Goal: Find specific page/section: Find specific page/section

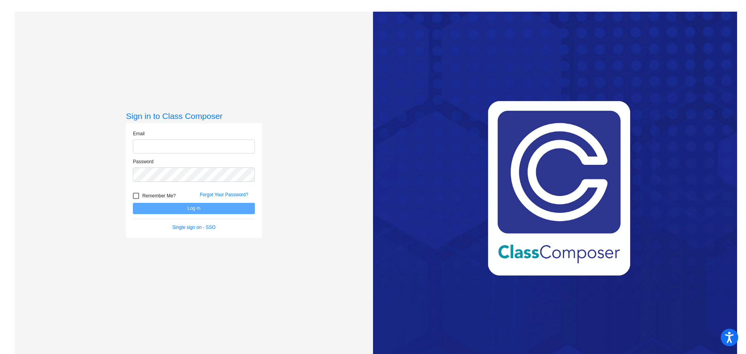
type input "[PERSON_NAME][EMAIL_ADDRESS][PERSON_NAME][DOMAIN_NAME]"
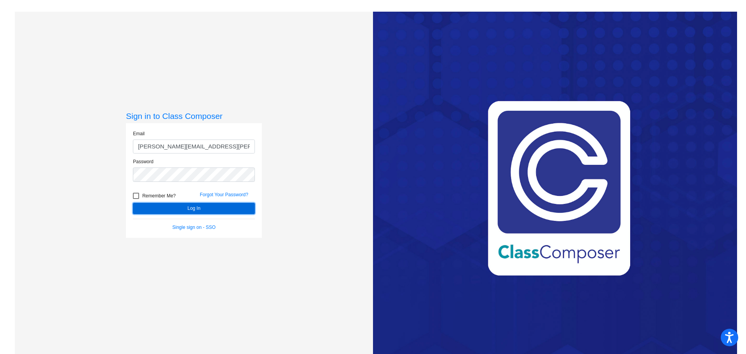
click at [194, 209] on button "Log In" at bounding box center [194, 208] width 122 height 11
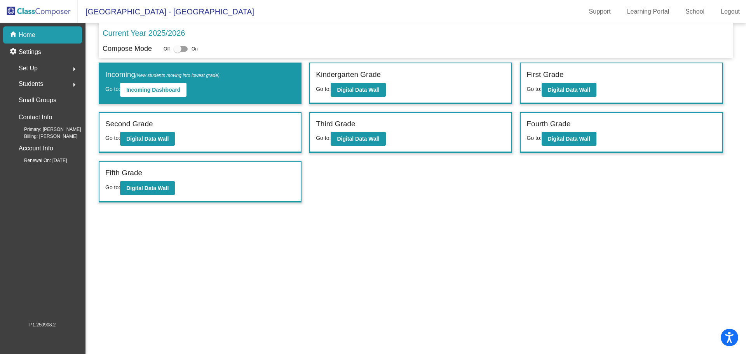
click at [207, 183] on div "Fifth Grade Go to: Digital Data Wall" at bounding box center [199, 182] width 201 height 40
click at [159, 194] on button "Digital Data Wall" at bounding box center [147, 188] width 55 height 14
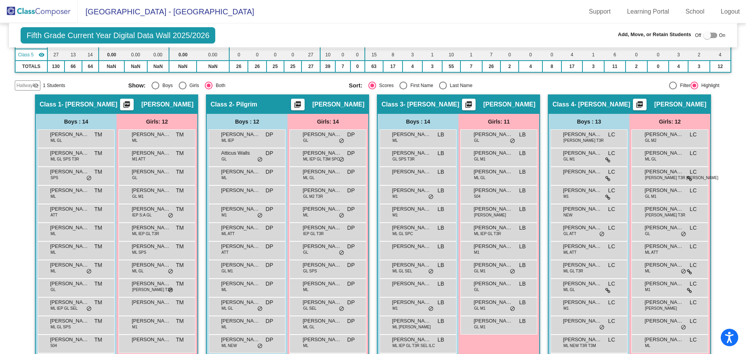
scroll to position [155, 0]
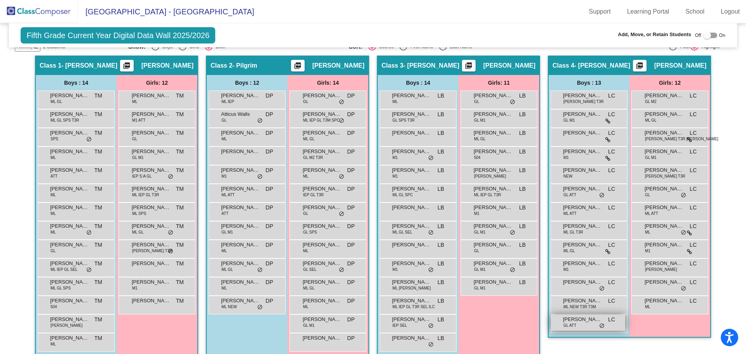
click at [588, 325] on div "[PERSON_NAME] [PERSON_NAME] ATT LC lock do_not_disturb_alt" at bounding box center [588, 323] width 74 height 16
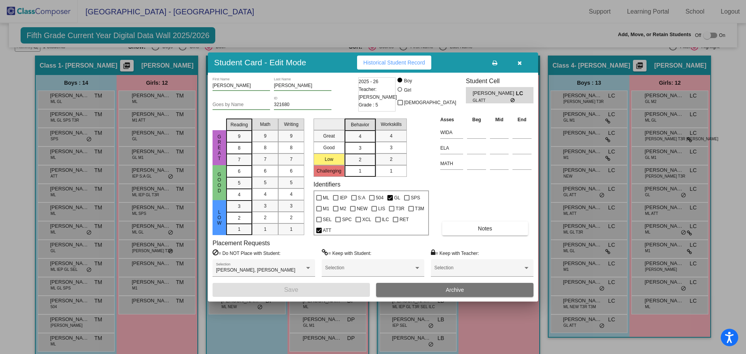
click at [520, 60] on span "button" at bounding box center [520, 62] width 4 height 6
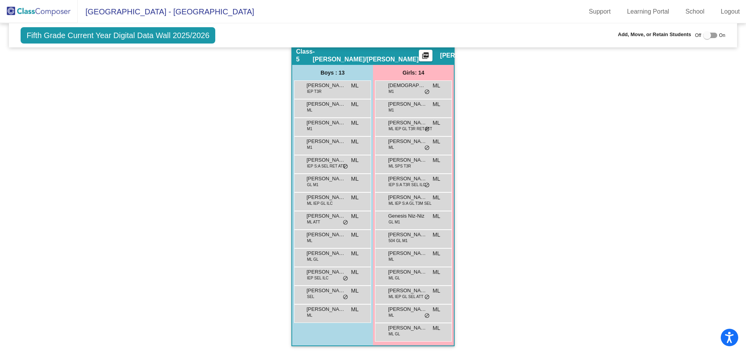
scroll to position [202, 0]
